Goal: Task Accomplishment & Management: Use online tool/utility

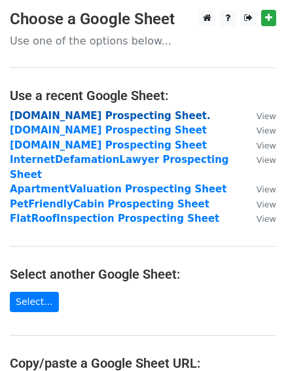
click at [54, 112] on strong "[DOMAIN_NAME] Prospecting Sheet." at bounding box center [110, 116] width 201 height 12
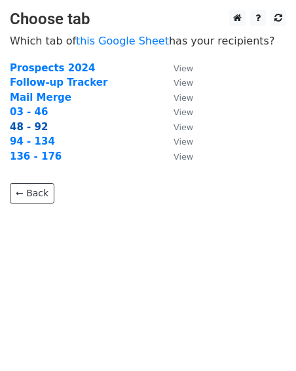
click at [20, 124] on strong "48 - 92" at bounding box center [29, 127] width 38 height 12
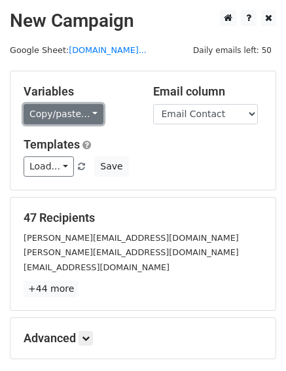
click at [43, 118] on link "Copy/paste..." at bounding box center [64, 114] width 80 height 20
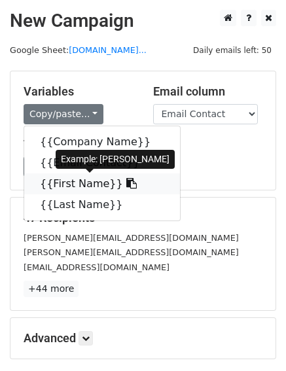
click at [61, 182] on link "{{First Name}}" at bounding box center [102, 183] width 156 height 21
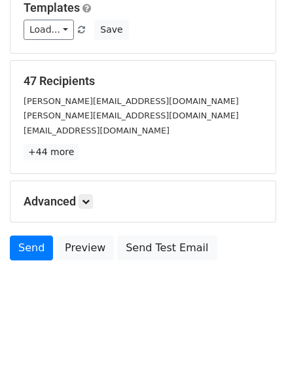
scroll to position [137, 0]
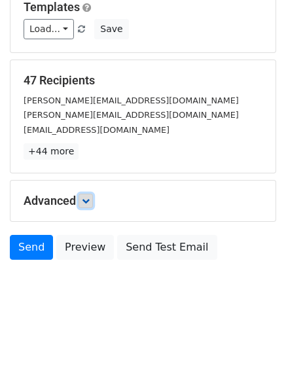
click at [90, 199] on icon at bounding box center [86, 201] width 8 height 8
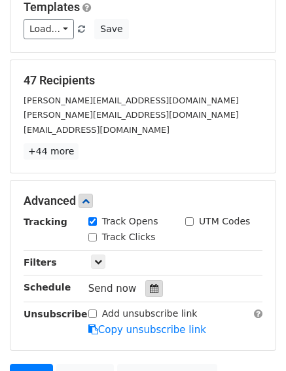
click at [146, 283] on div at bounding box center [154, 288] width 18 height 17
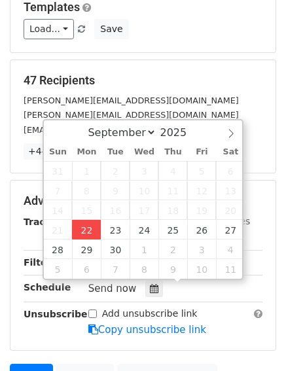
type input "[DATE] 15:42"
type input "03"
type input "42"
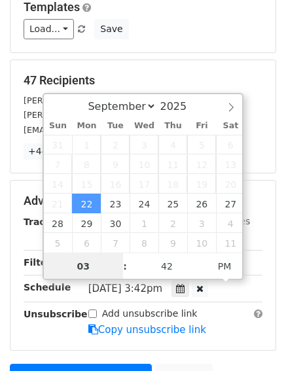
scroll to position [1, 0]
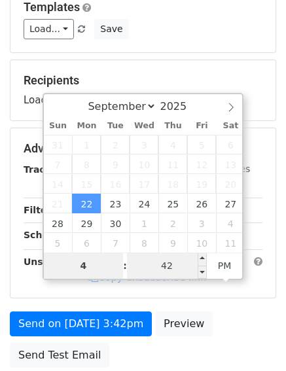
type input "4"
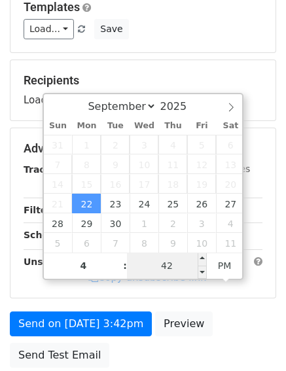
type input "[DATE] 16:42"
type input "04"
click at [154, 270] on input "42" at bounding box center [167, 265] width 80 height 26
type input "00"
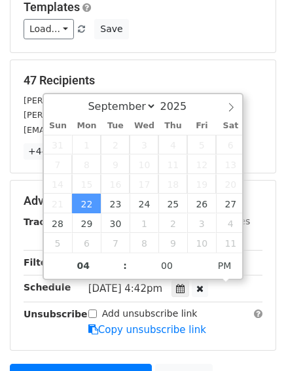
type input "[DATE] 16:00"
click at [173, 65] on div "47 Recipients [PERSON_NAME][EMAIL_ADDRESS][DOMAIN_NAME] [PERSON_NAME][EMAIL_ADD…" at bounding box center [142, 116] width 265 height 113
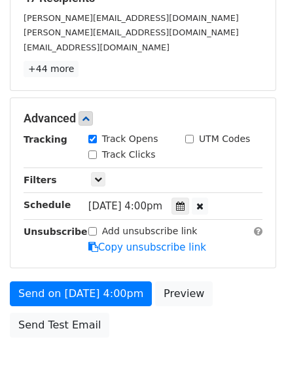
scroll to position [297, 0]
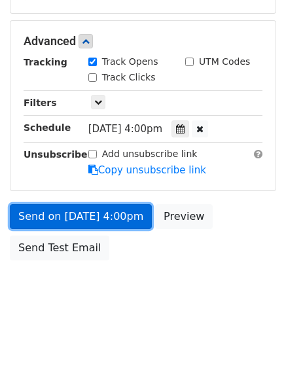
click at [113, 217] on link "Send on [DATE] 4:00pm" at bounding box center [81, 216] width 142 height 25
